Goal: Navigation & Orientation: Find specific page/section

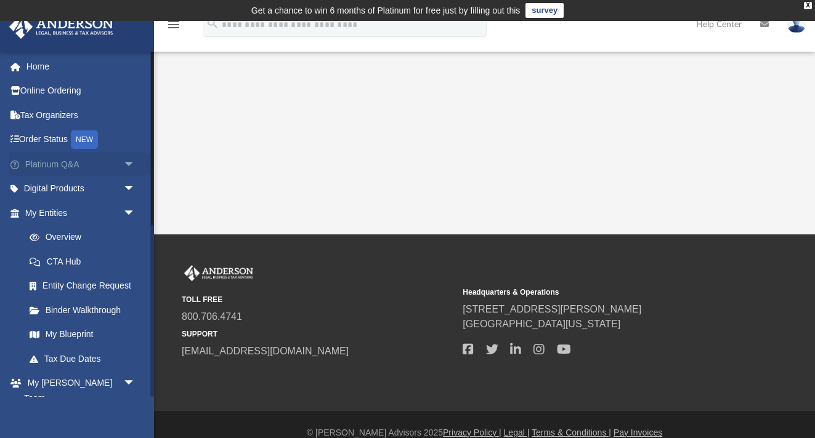
click at [58, 163] on link "Platinum Q&A arrow_drop_down" at bounding box center [81, 164] width 145 height 25
click at [126, 163] on span "arrow_drop_down" at bounding box center [135, 164] width 25 height 25
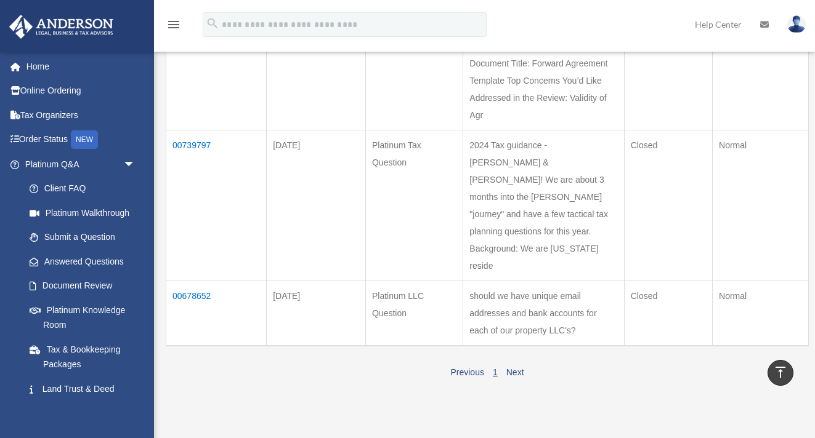
scroll to position [249, 0]
click at [76, 287] on link "Document Review" at bounding box center [85, 286] width 137 height 25
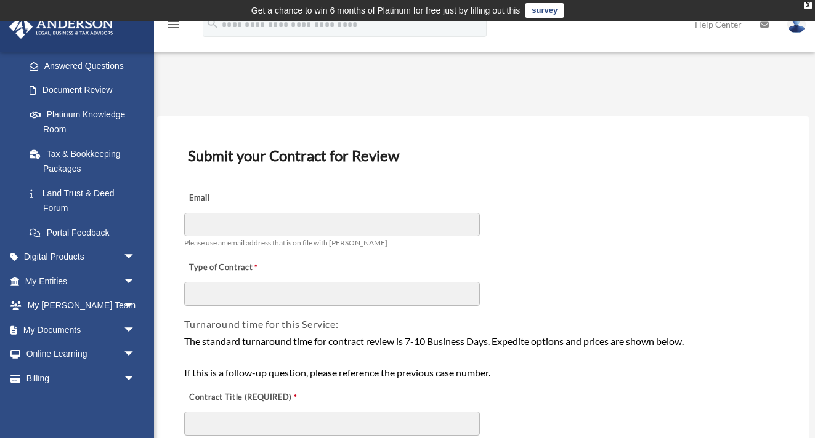
scroll to position [217, 0]
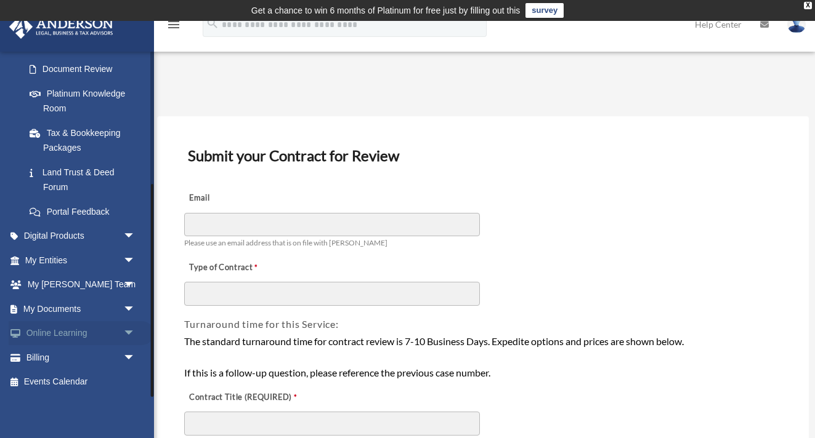
click at [39, 339] on link "Online Learning arrow_drop_down" at bounding box center [81, 333] width 145 height 25
click at [131, 334] on span "arrow_drop_down" at bounding box center [135, 333] width 25 height 25
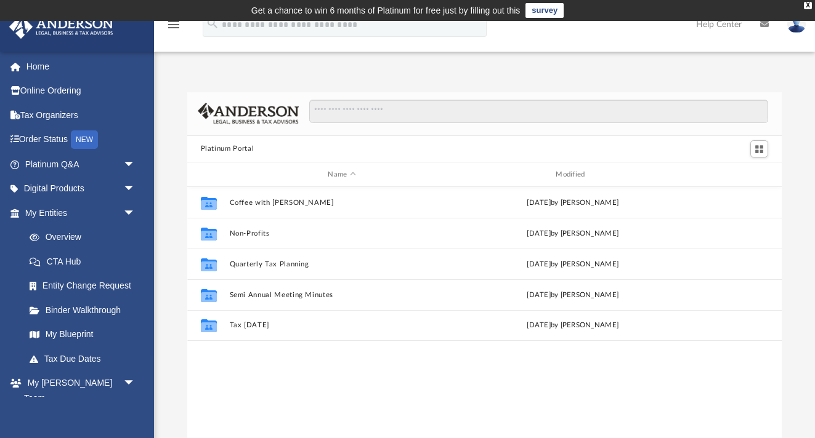
scroll to position [280, 595]
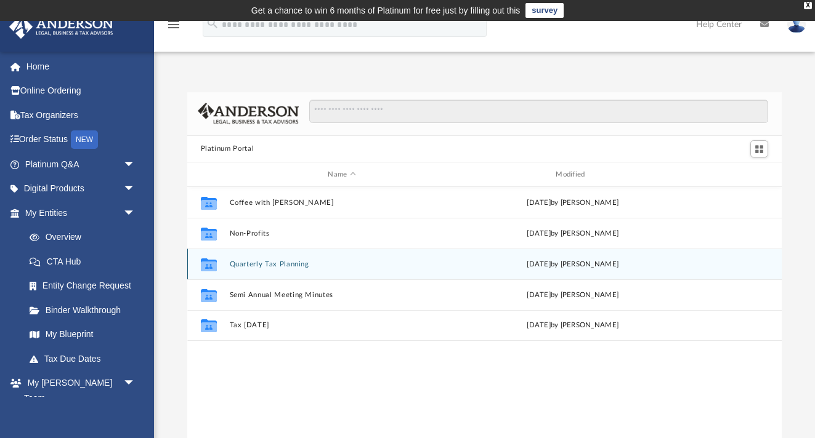
click at [217, 266] on icon "Collaborated Folder" at bounding box center [208, 265] width 20 height 20
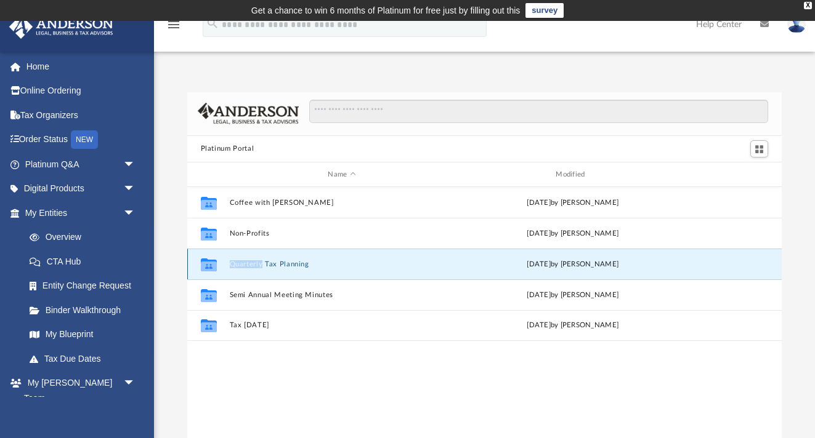
click at [217, 266] on icon "Collaborated Folder" at bounding box center [208, 265] width 20 height 20
click at [295, 264] on button "Quarterly Tax Planning" at bounding box center [341, 264] width 225 height 8
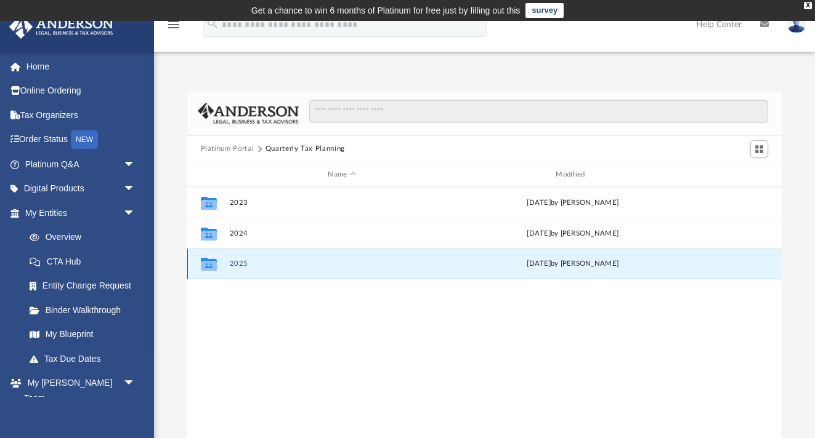
click at [295, 264] on button "2025" at bounding box center [341, 264] width 225 height 8
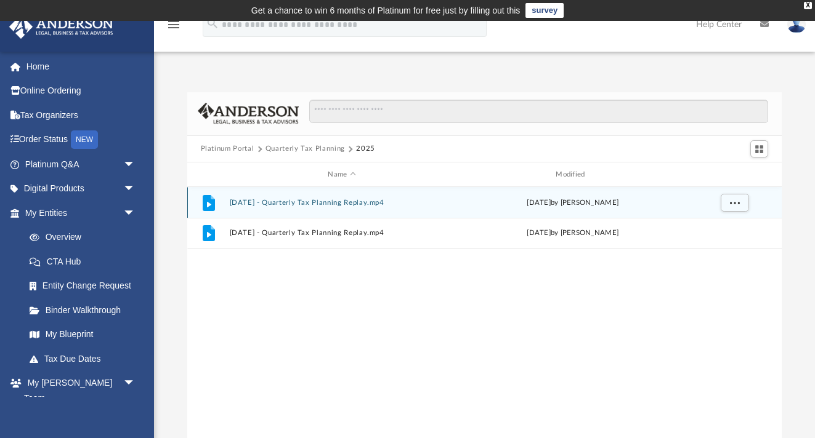
click at [228, 203] on div "File July 18th, 2025 - Quarterly Tax Planning Replay.mp4 Fri Jul 18 2025 by Mat…" at bounding box center [484, 202] width 595 height 31
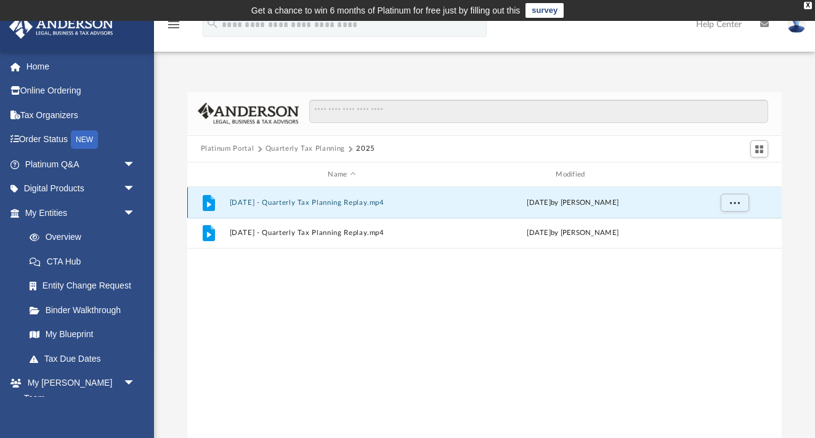
click at [242, 208] on div "File July 18th, 2025 - Quarterly Tax Planning Replay.mp4 Fri Jul 18 2025 by Mat…" at bounding box center [484, 202] width 595 height 31
click at [209, 203] on icon "grid" at bounding box center [208, 205] width 4 height 6
click at [735, 204] on span "More options" at bounding box center [734, 203] width 10 height 7
click at [533, 196] on div "File July 18th, 2025 - Quarterly Tax Planning Replay.mp4 Fri Jul 18 2025 by Mat…" at bounding box center [484, 202] width 595 height 31
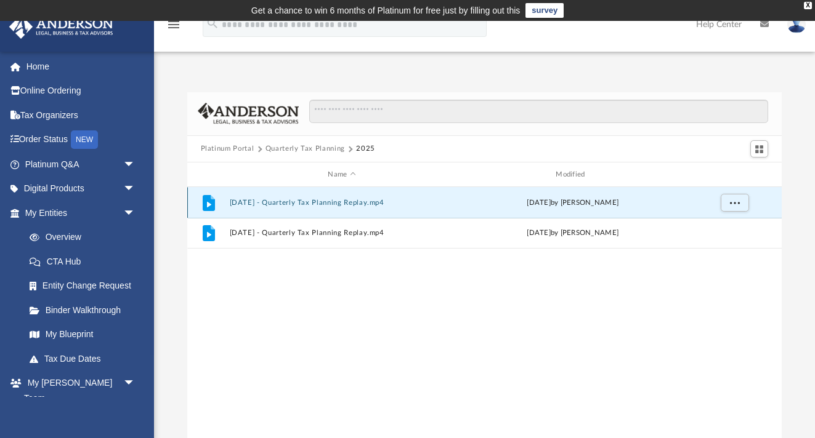
click at [265, 196] on div "File July 18th, 2025 - Quarterly Tax Planning Replay.mp4 Fri Jul 18 2025 by Mat…" at bounding box center [484, 202] width 595 height 31
click at [209, 204] on icon "grid" at bounding box center [208, 205] width 4 height 6
click at [73, 342] on link "My Blueprint" at bounding box center [85, 335] width 137 height 25
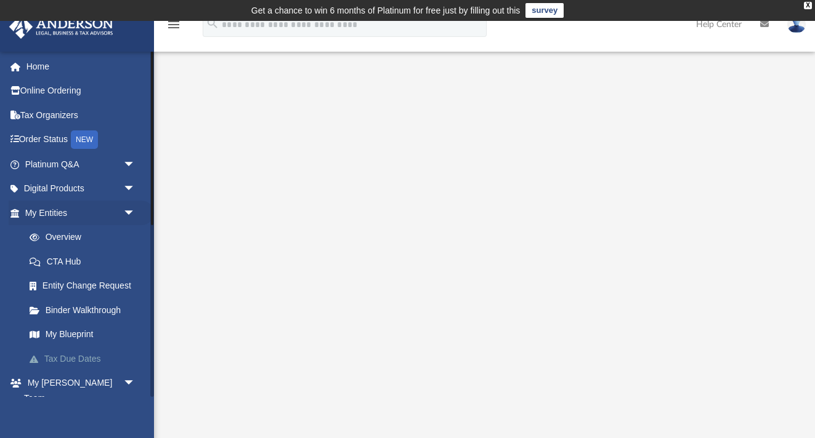
click at [58, 360] on link "Tax Due Dates" at bounding box center [85, 359] width 137 height 25
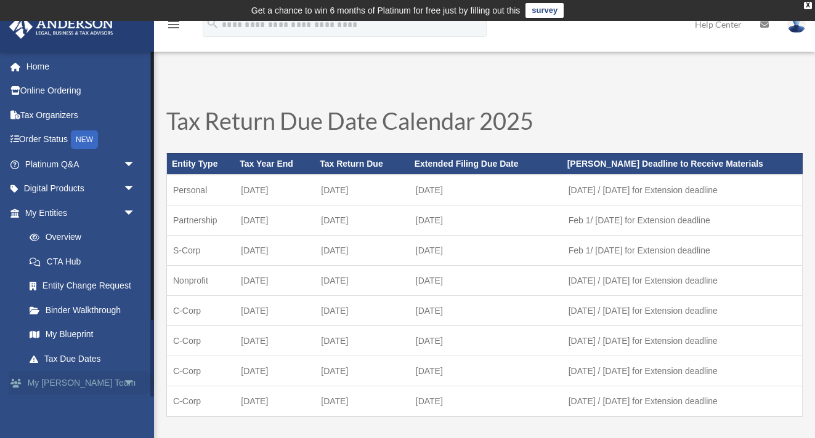
click at [126, 386] on span "arrow_drop_down" at bounding box center [135, 383] width 25 height 25
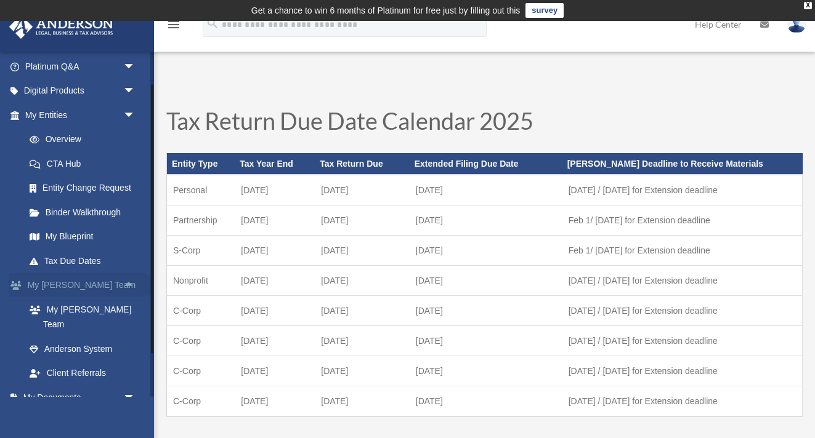
scroll to position [99, 0]
click at [94, 309] on link "My [PERSON_NAME] Team" at bounding box center [85, 315] width 137 height 39
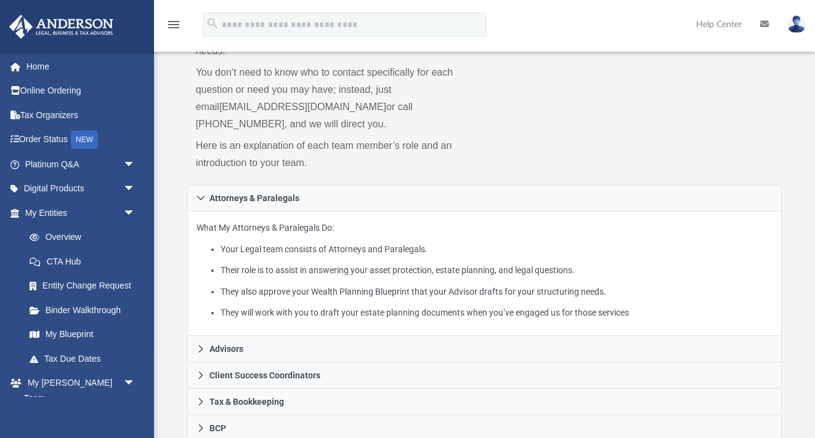
scroll to position [136, 0]
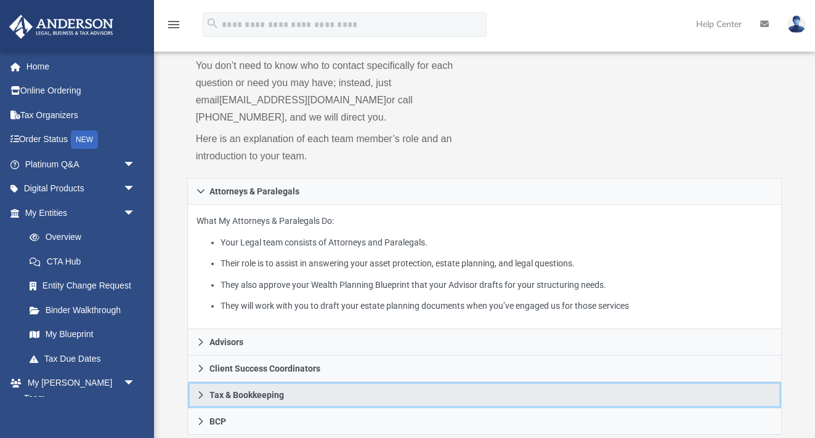
click at [261, 391] on span "Tax & Bookkeeping" at bounding box center [246, 395] width 75 height 9
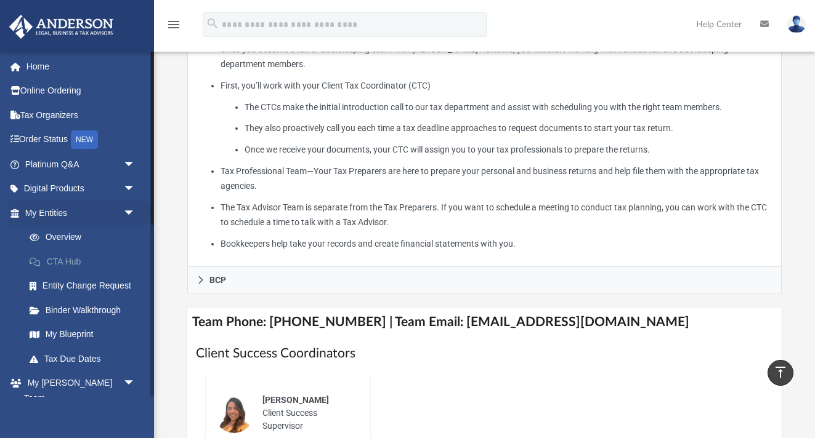
scroll to position [408, 0]
click at [41, 166] on link "Platinum Q&A arrow_drop_down" at bounding box center [81, 164] width 145 height 25
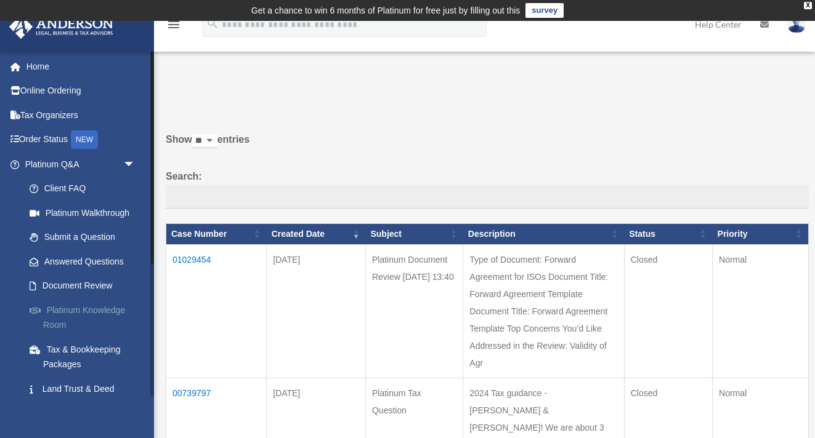
click at [63, 310] on link "Platinum Knowledge Room" at bounding box center [85, 317] width 137 height 39
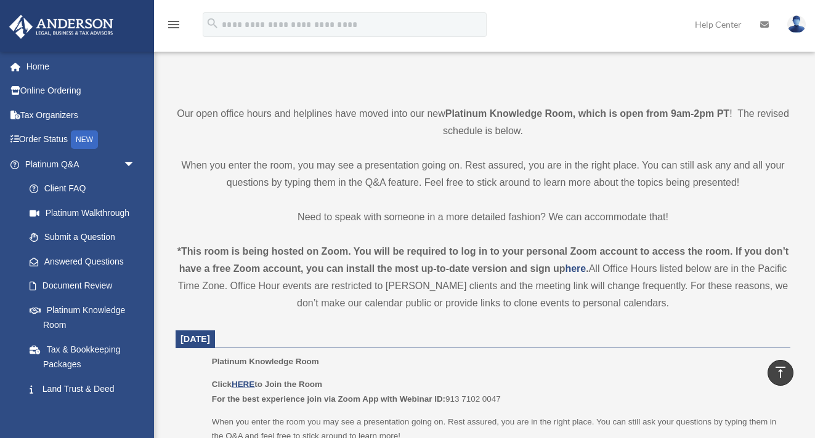
scroll to position [155, 0]
